Goal: Task Accomplishment & Management: Manage account settings

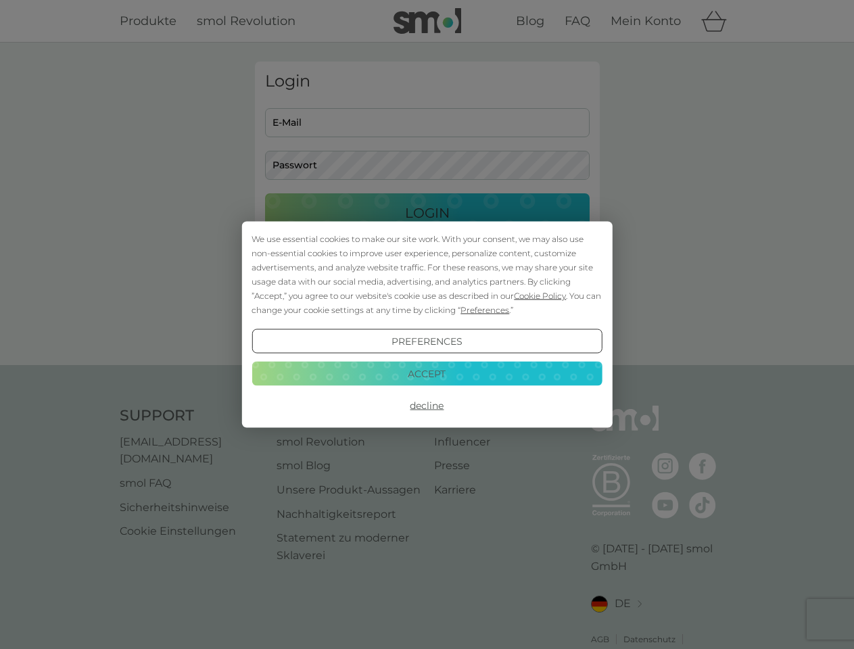
click at [540, 295] on span "Cookie Policy" at bounding box center [540, 296] width 52 height 10
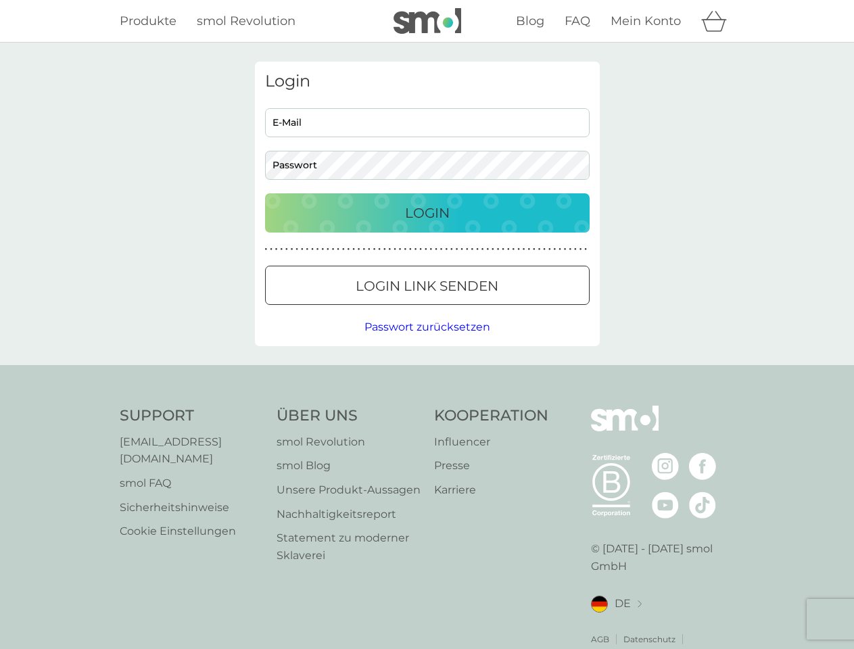
click at [483, 310] on div "Login E-Mail Passwort Login ● ● ● ● ● ● ● ● ● ● ● ● ● ● ● ● ● ● ● ● ● ● ● ● ● ●…" at bounding box center [427, 204] width 345 height 285
click at [427, 341] on div "Login E-Mail Passwort Login ● ● ● ● ● ● ● ● ● ● ● ● ● ● ● ● ● ● ● ● ● ● ● ● ● ●…" at bounding box center [427, 204] width 345 height 285
click at [427, 406] on div "Support [EMAIL_ADDRESS][DOMAIN_NAME] smol FAQ Sicherheitshinweise Cookie Einste…" at bounding box center [427, 536] width 615 height 260
click at [427, 373] on div "Support [EMAIL_ADDRESS][DOMAIN_NAME] smol FAQ Sicherheitshinweise Cookie Einste…" at bounding box center [427, 535] width 854 height 341
